Goal: Obtain resource: Obtain resource

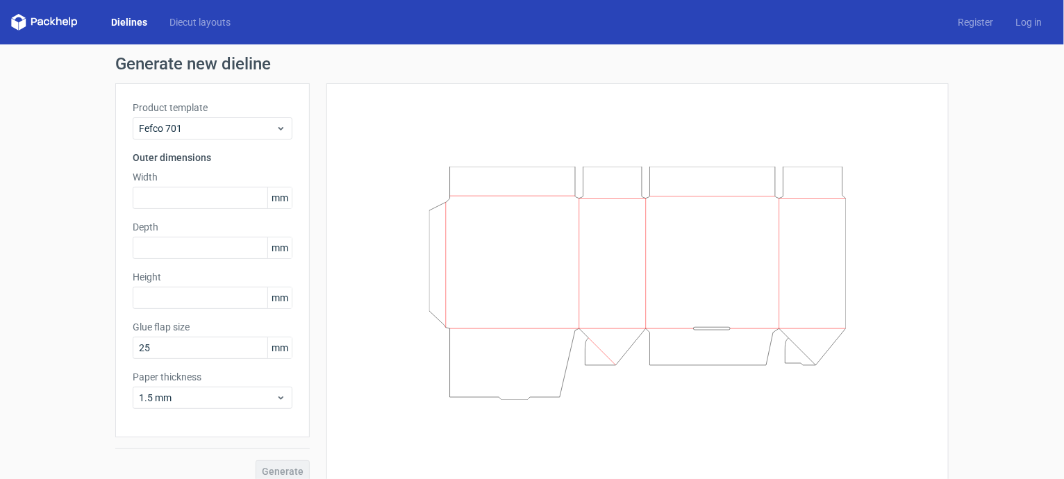
click at [446, 215] on icon at bounding box center [637, 283] width 417 height 233
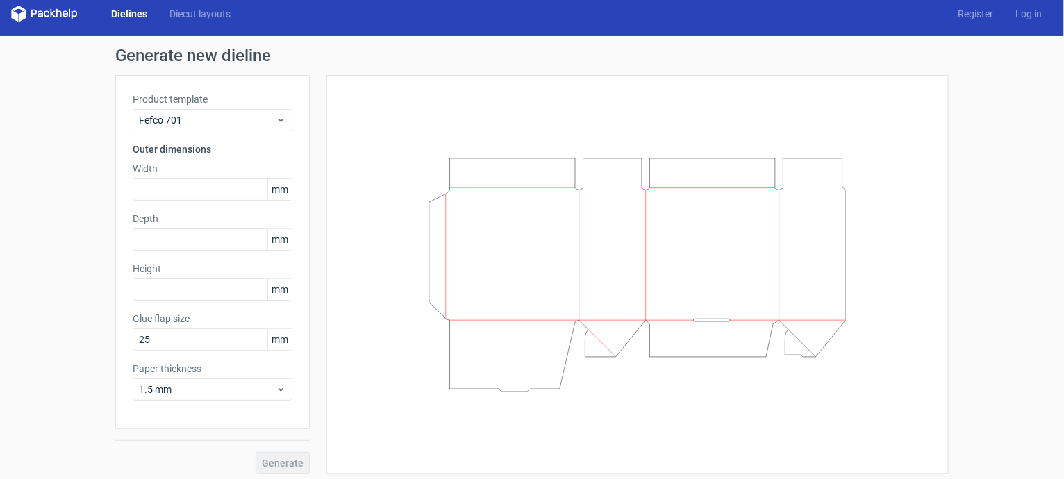
scroll to position [14, 0]
